Goal: Task Accomplishment & Management: Use online tool/utility

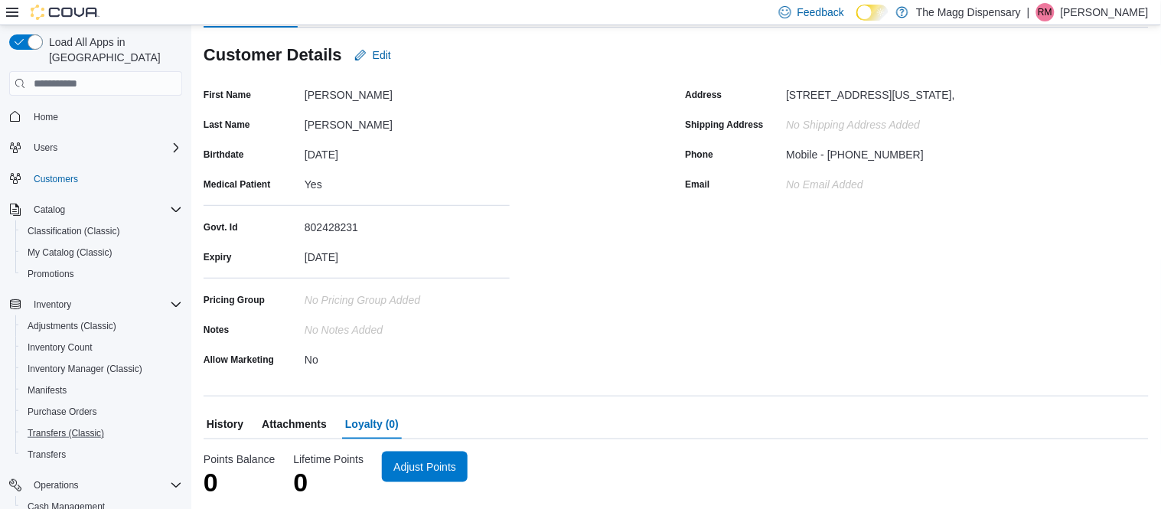
scroll to position [66, 0]
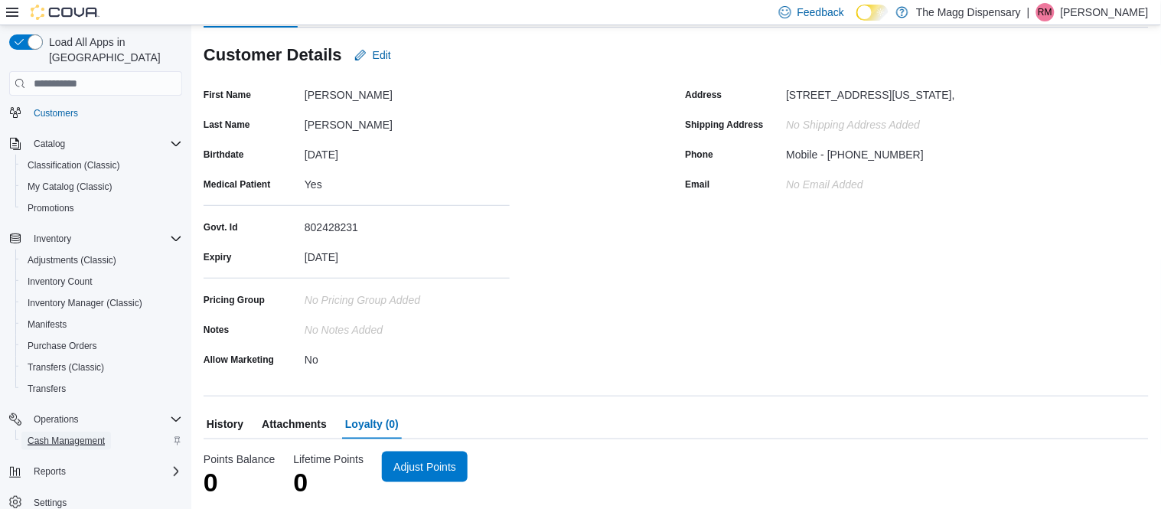
click at [73, 435] on span "Cash Management" at bounding box center [66, 441] width 77 height 12
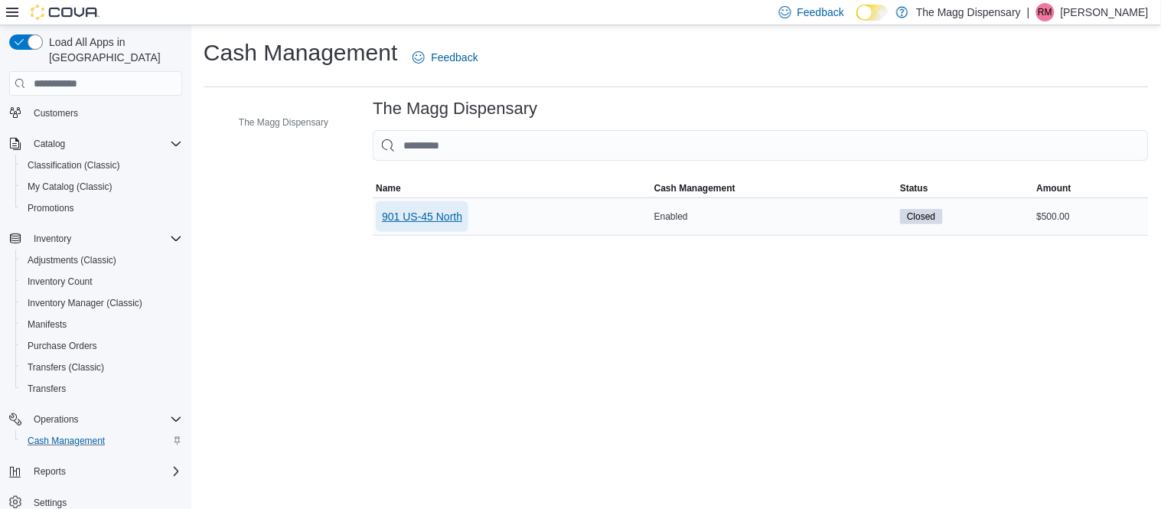
click at [408, 223] on span "901 US-45 North" at bounding box center [422, 216] width 80 height 15
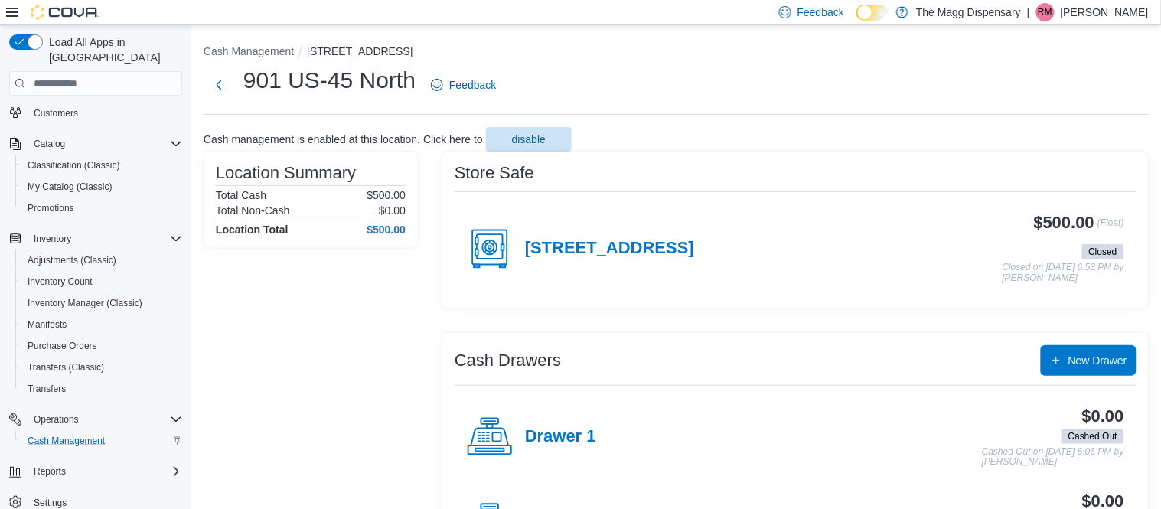
click at [500, 244] on icon at bounding box center [490, 249] width 46 height 46
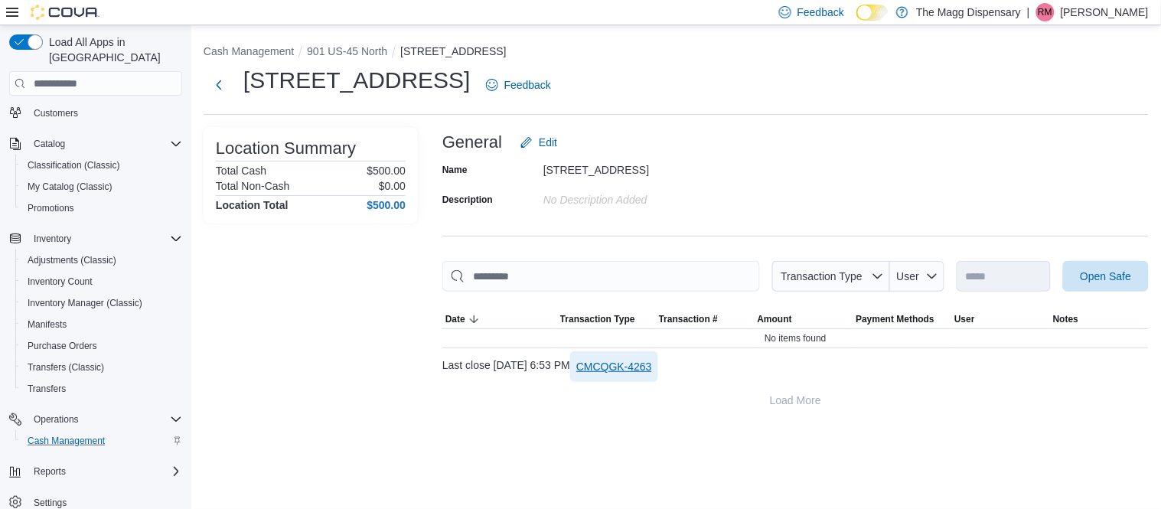
click at [644, 364] on span "CMCQGK-4263" at bounding box center [614, 366] width 76 height 15
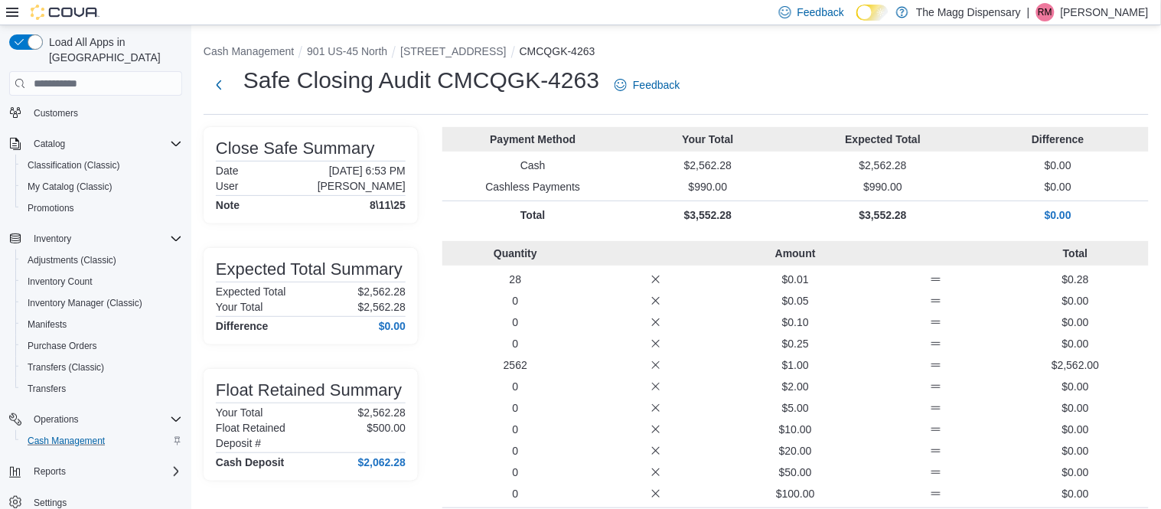
click at [1103, 16] on p "[PERSON_NAME]" at bounding box center [1105, 12] width 88 height 18
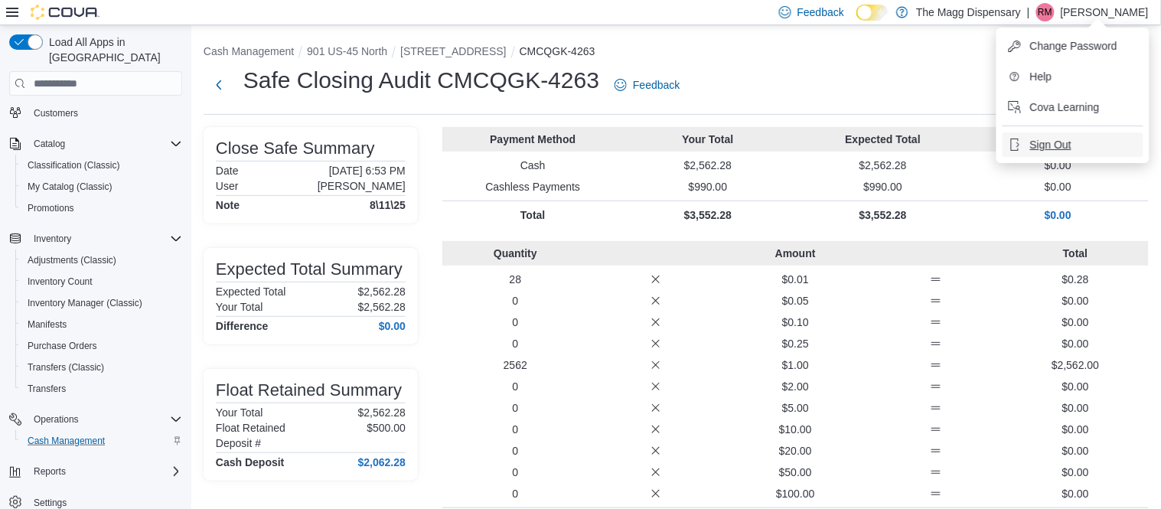
click at [1030, 152] on span "Sign Out" at bounding box center [1050, 144] width 41 height 15
